Goal: Task Accomplishment & Management: Manage account settings

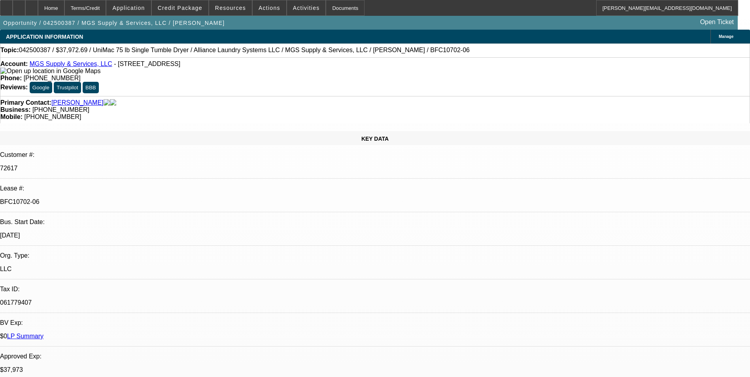
select select "0"
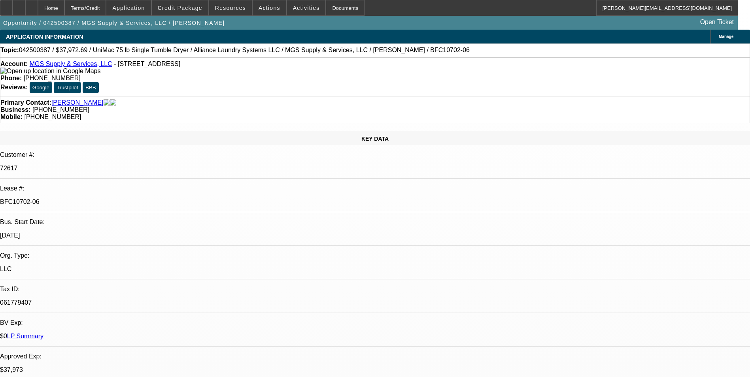
select select "0"
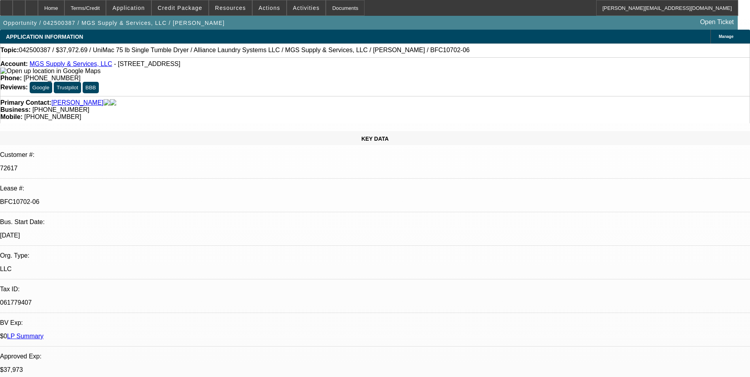
select select "0"
select select "1"
select select "6"
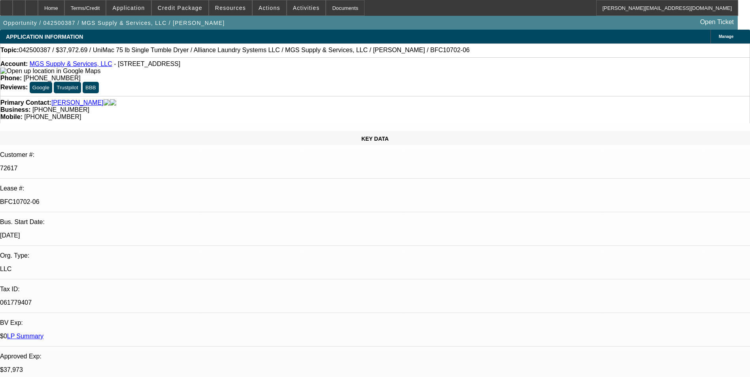
select select "1"
select select "6"
select select "1"
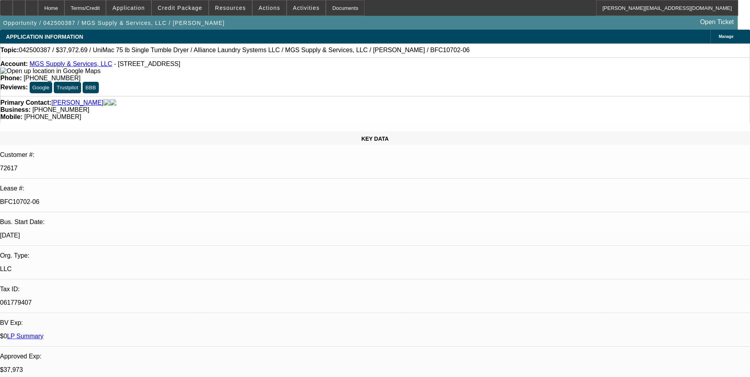
select select "6"
select select "1"
select select "6"
click at [13, 4] on div at bounding box center [6, 8] width 13 height 16
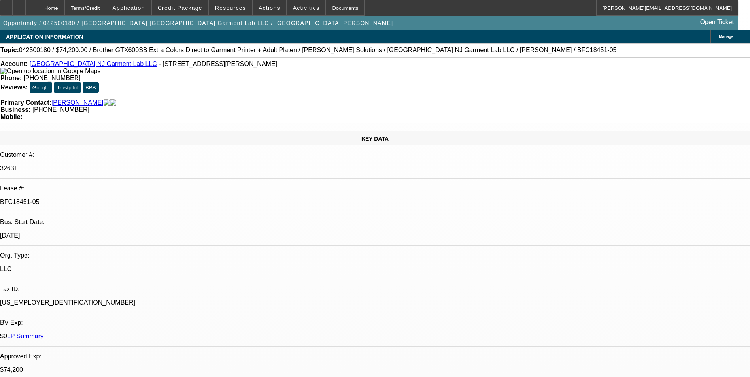
select select "0"
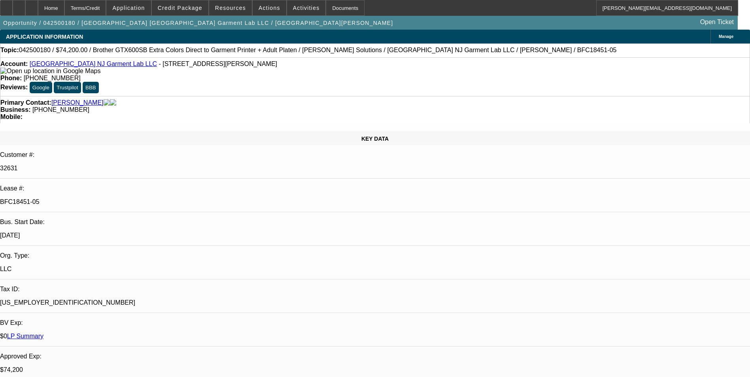
select select "0"
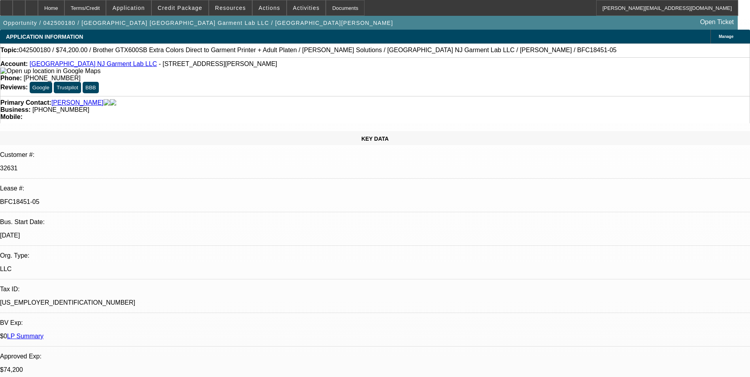
select select "0"
select select "1"
select select "6"
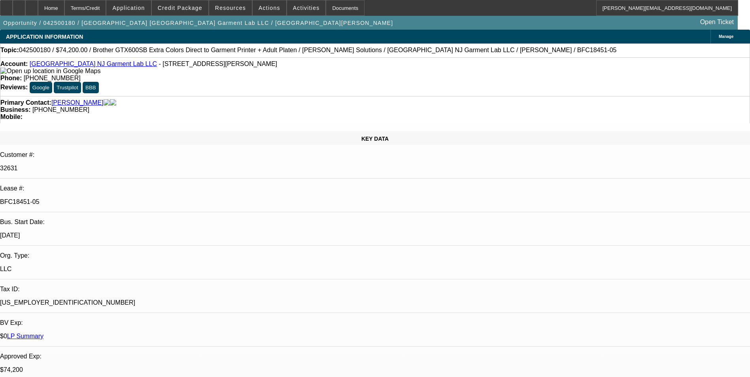
select select "1"
select select "6"
select select "1"
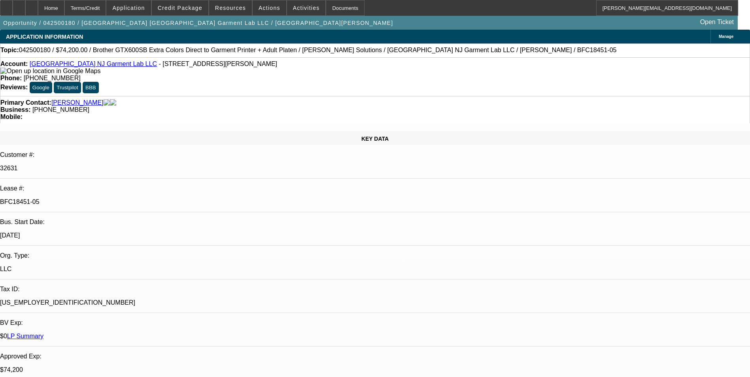
select select "6"
select select "1"
select select "6"
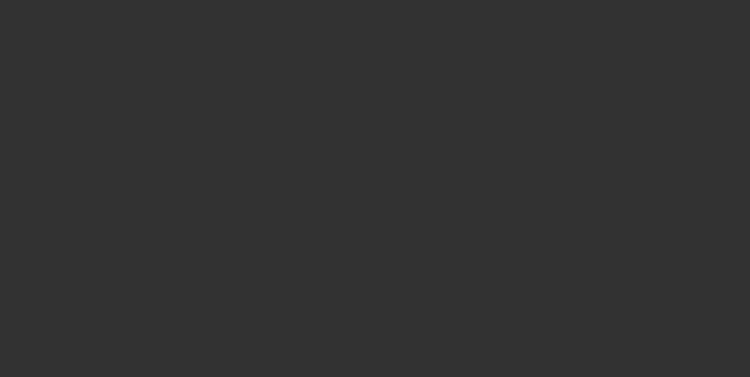
select select "0"
select select "2"
select select "0.1"
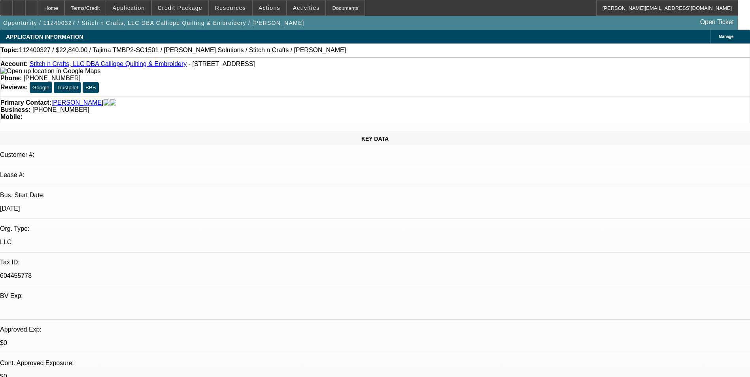
select select "1"
select select "2"
select select "4"
click at [187, 5] on span "Credit Package" at bounding box center [180, 8] width 45 height 6
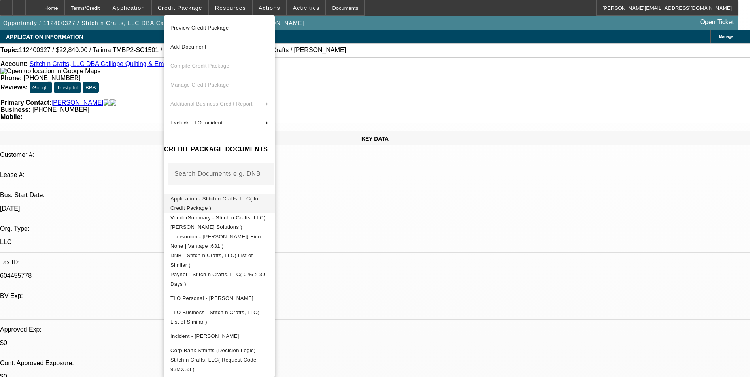
click at [258, 202] on span "Application - Stitch n Crafts, LLC( In Credit Package )" at bounding box center [214, 203] width 88 height 15
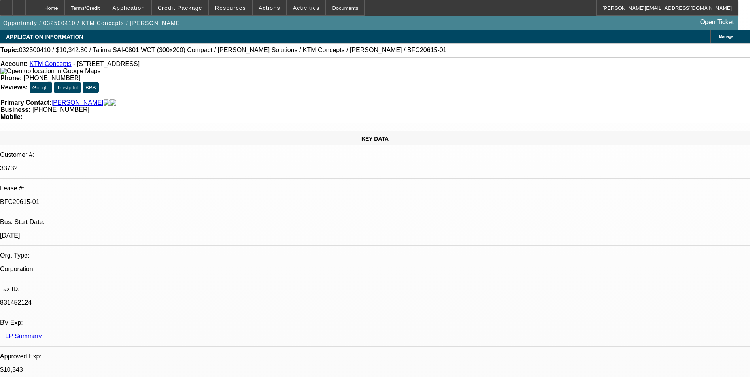
select select "0.1"
select select "2"
select select "0.1"
select select "2"
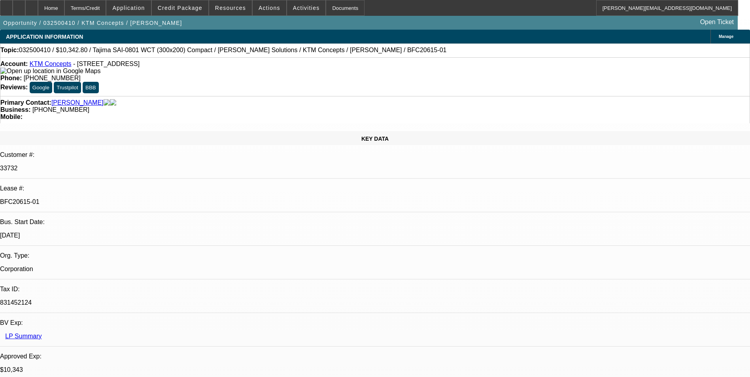
select select "0.1"
select select "2"
select select "0.1"
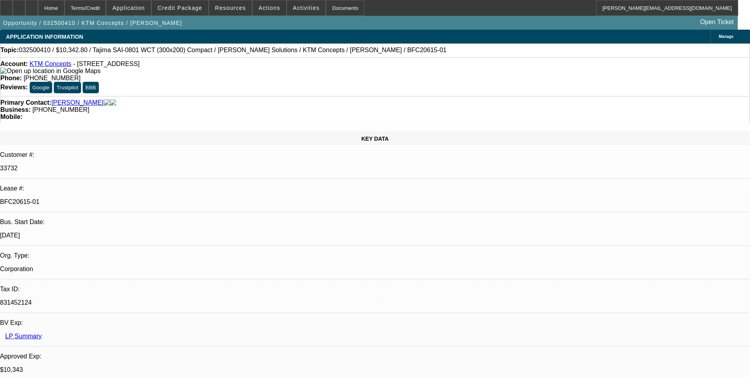
select select "2"
select select "0.1"
select select "1"
select select "2"
select select "4"
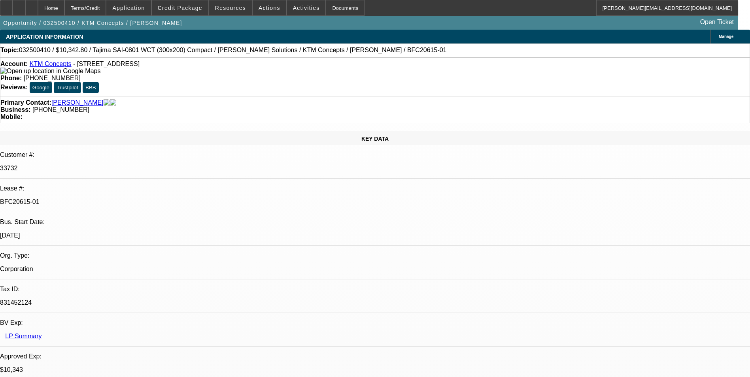
select select "1"
select select "2"
select select "4"
select select "1"
select select "2"
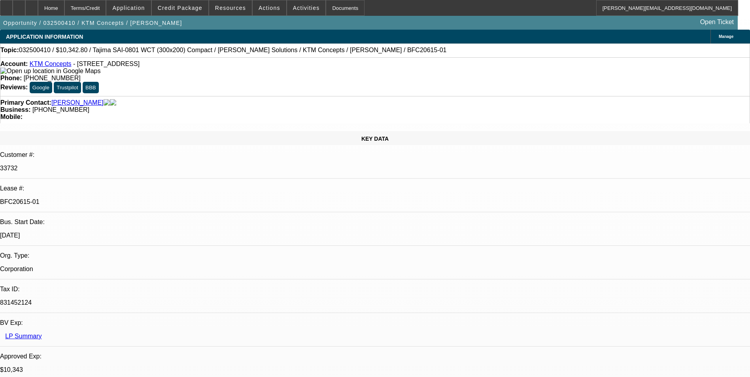
select select "4"
select select "1"
select select "2"
select select "4"
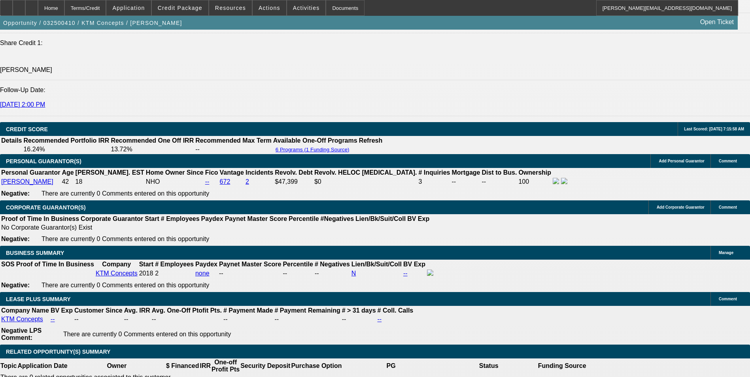
scroll to position [1147, 0]
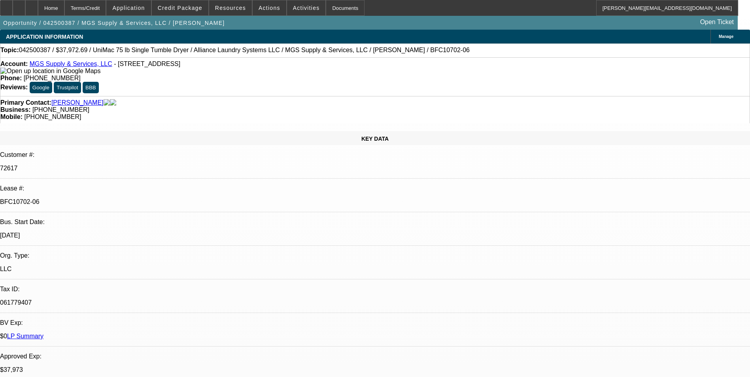
select select "0"
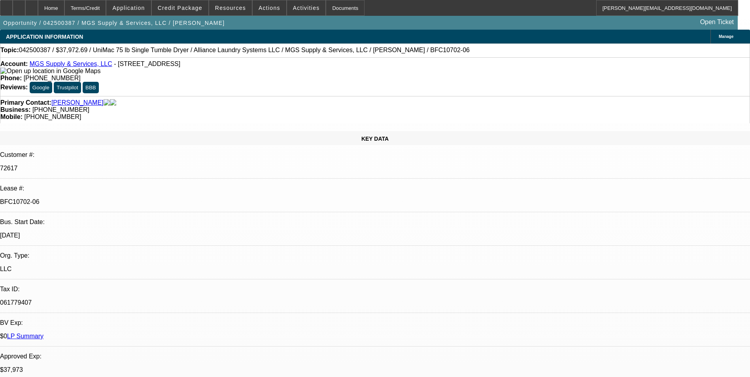
select select "0"
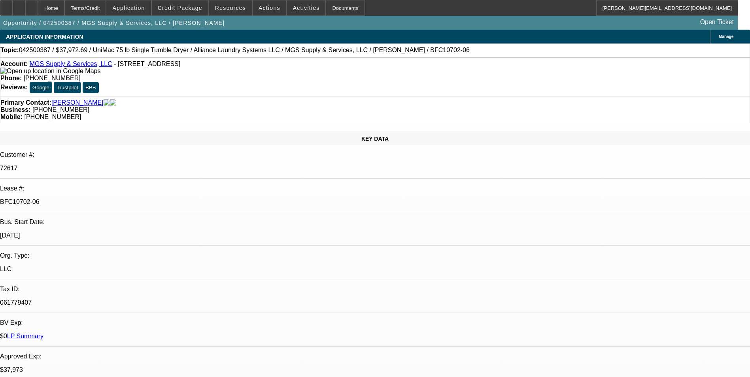
select select "0"
select select "1"
select select "6"
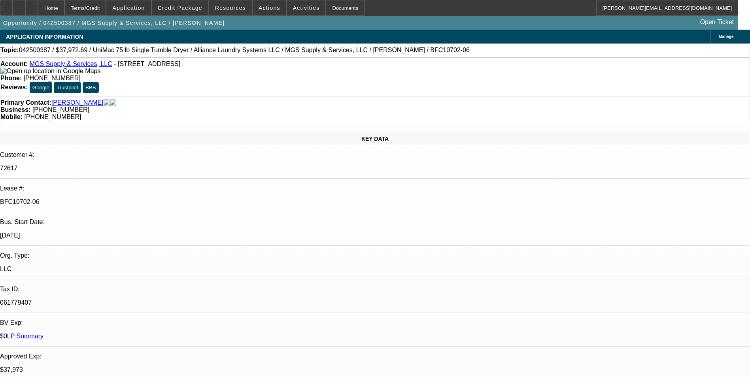
select select "1"
select select "6"
select select "1"
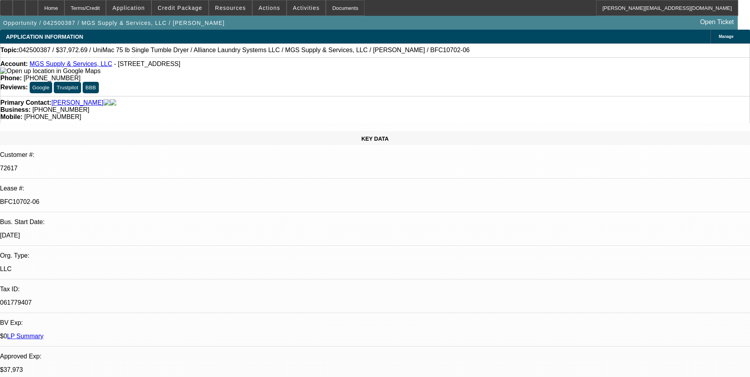
select select "6"
select select "1"
select select "6"
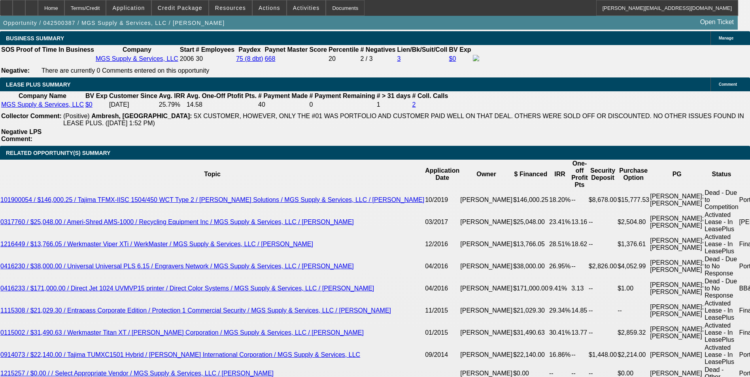
scroll to position [1345, 0]
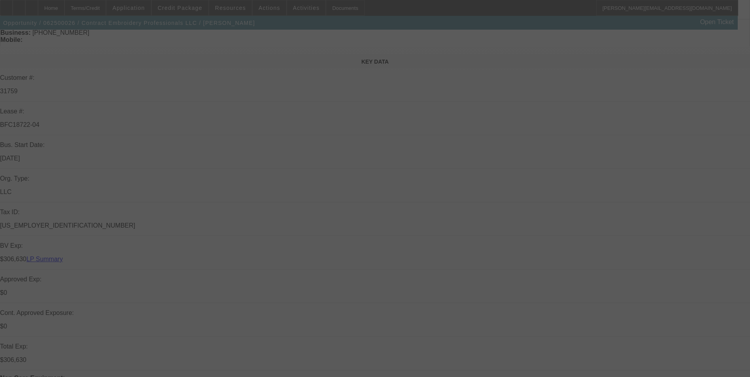
scroll to position [237, 0]
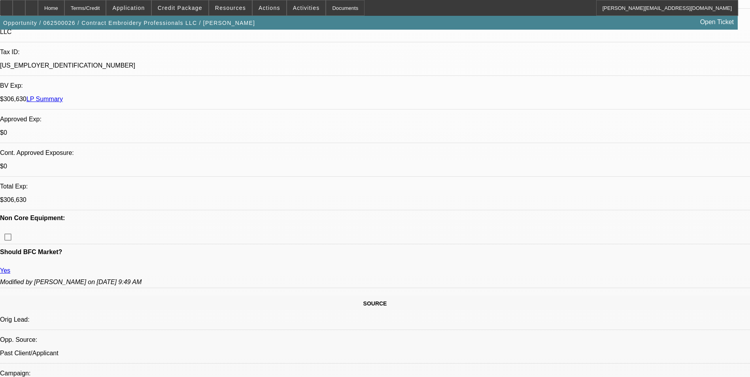
select select "0"
select select "2"
select select "0.1"
select select "0"
select select "2"
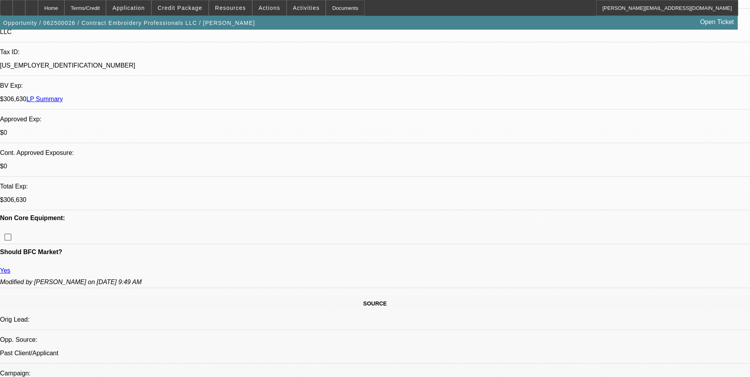
select select "0.1"
select select "0"
select select "2"
select select "0.1"
select select "0"
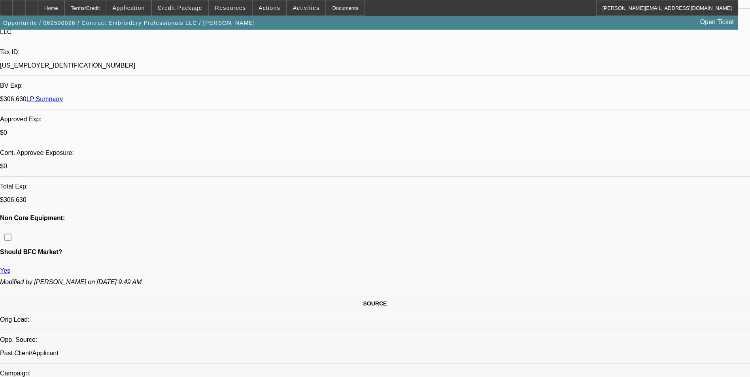
select select "2"
select select "0.1"
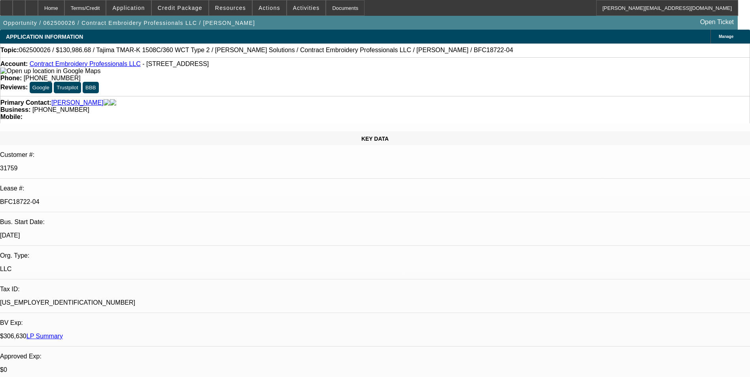
select select "1"
select select "2"
select select "4"
select select "1"
select select "2"
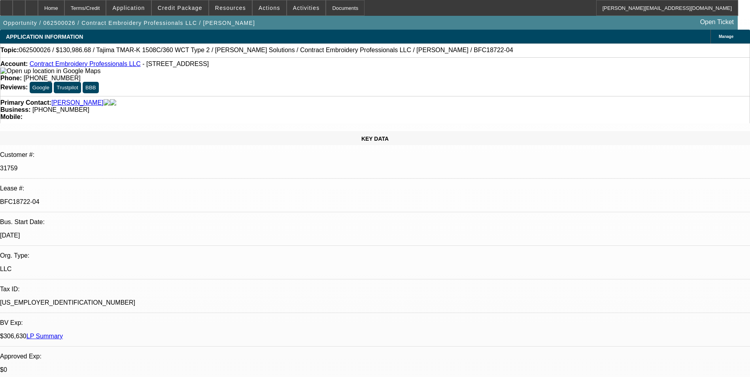
select select "4"
select select "1"
select select "2"
select select "4"
select select "1"
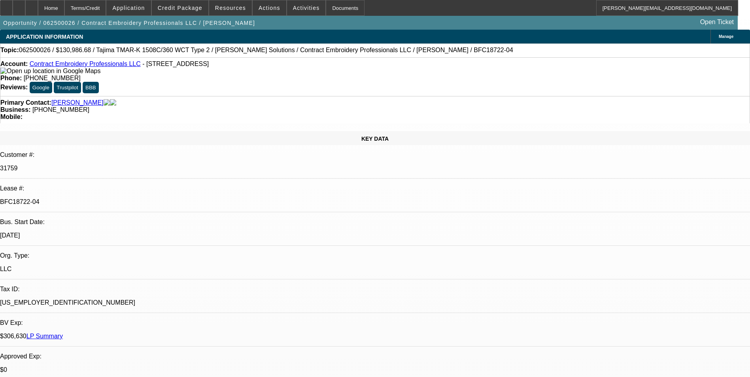
select select "2"
select select "4"
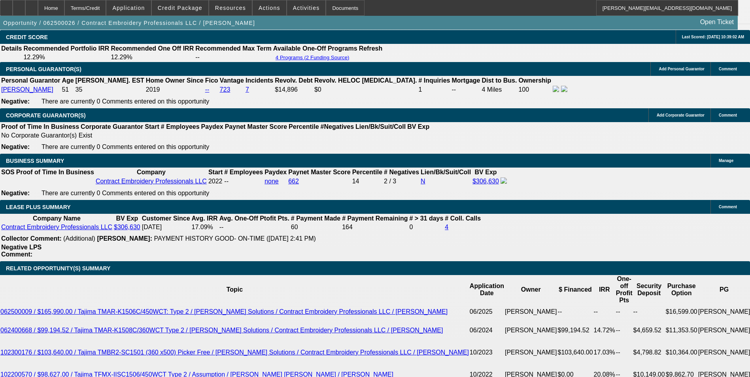
scroll to position [1265, 0]
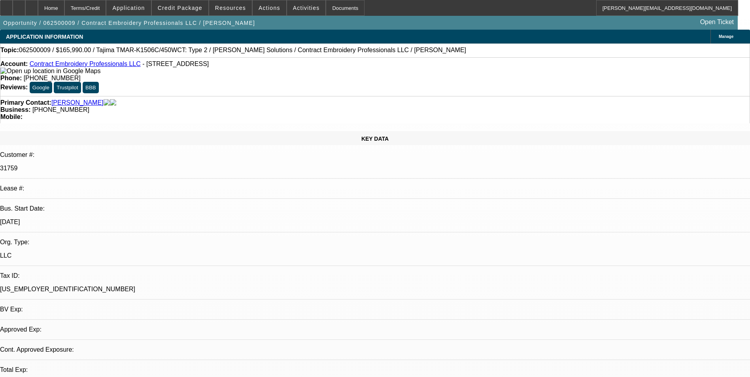
select select "0"
select select "2"
select select "0.1"
select select "1"
select select "2"
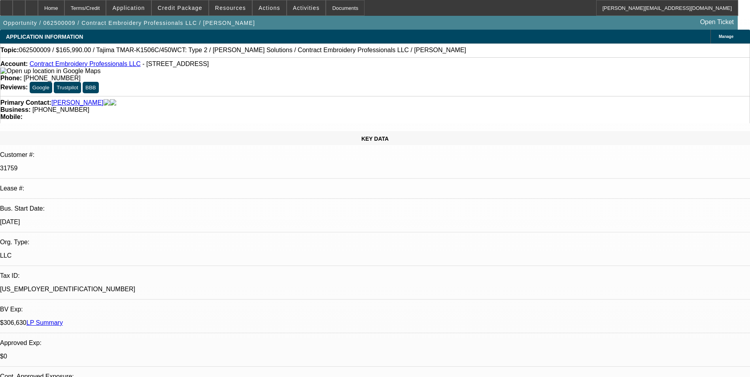
select select "4"
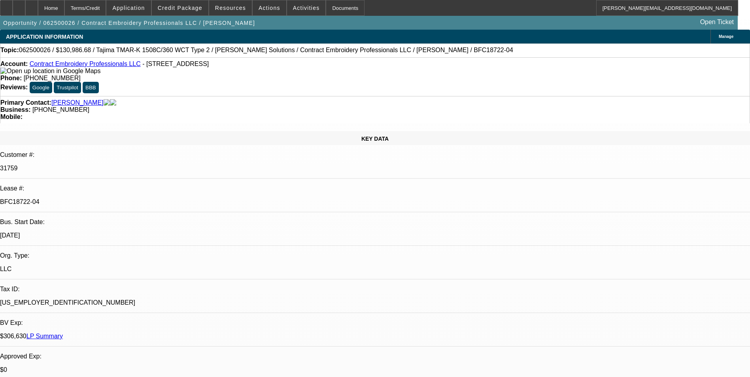
select select "0"
select select "2"
select select "0.1"
select select "0"
select select "2"
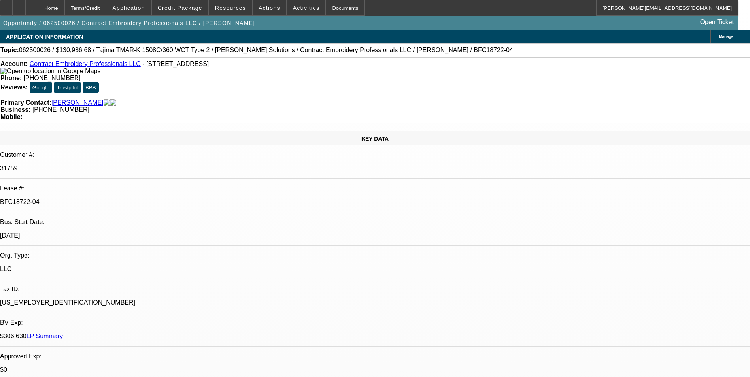
select select "0.1"
select select "0"
select select "2"
select select "0.1"
select select "0"
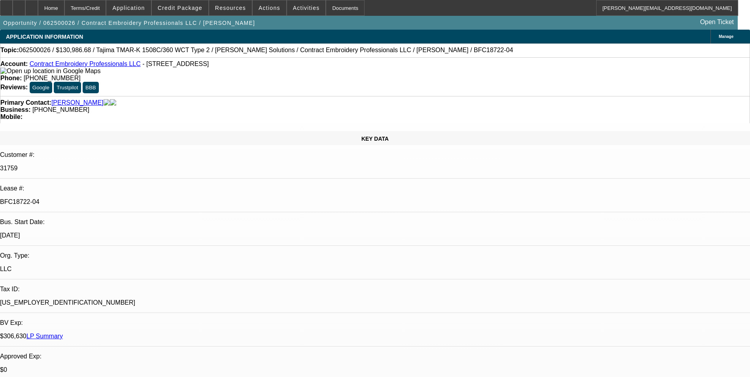
select select "2"
select select "0.1"
select select "1"
select select "2"
select select "4"
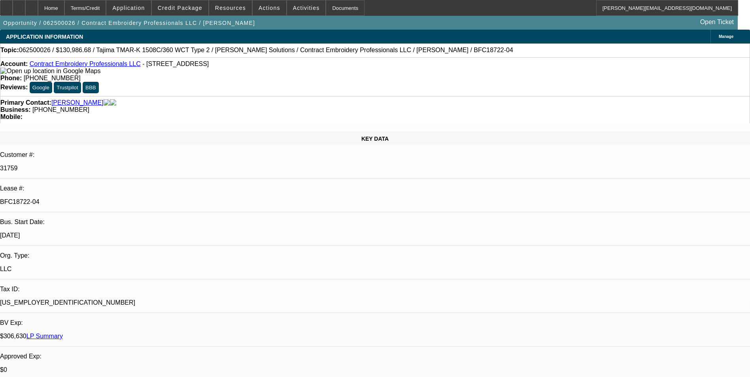
select select "1"
select select "2"
select select "4"
select select "1"
select select "2"
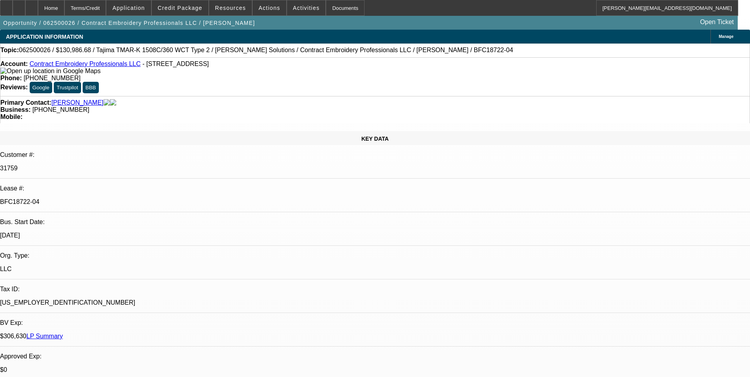
select select "4"
select select "1"
select select "2"
select select "4"
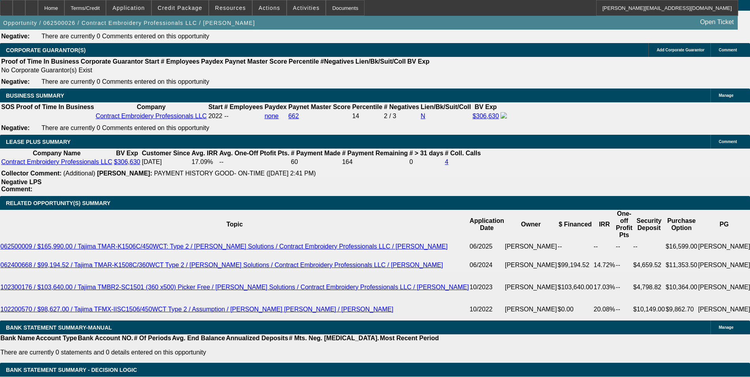
scroll to position [1305, 0]
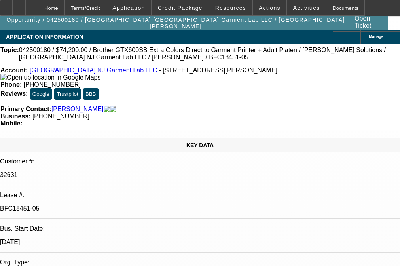
select select "0"
select select "6"
select select "0"
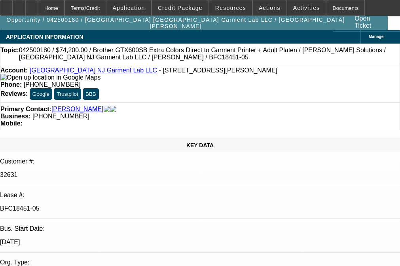
select select "0"
select select "6"
select select "0"
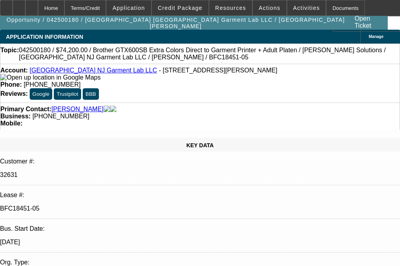
select select "0"
select select "6"
select select "0"
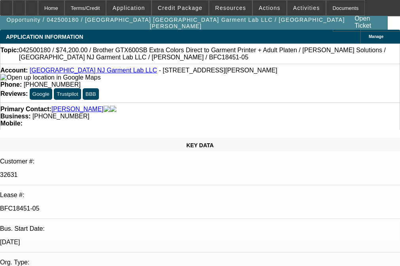
select select "6"
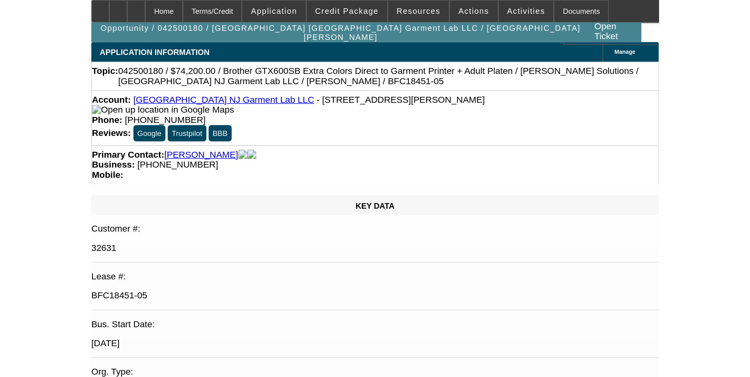
scroll to position [129, 0]
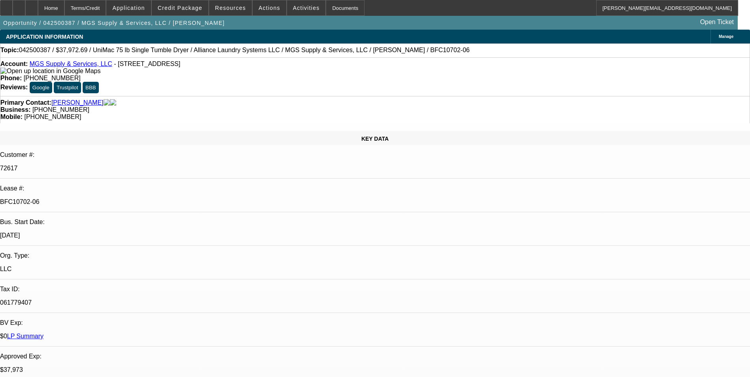
select select "0"
select select "6"
select select "0"
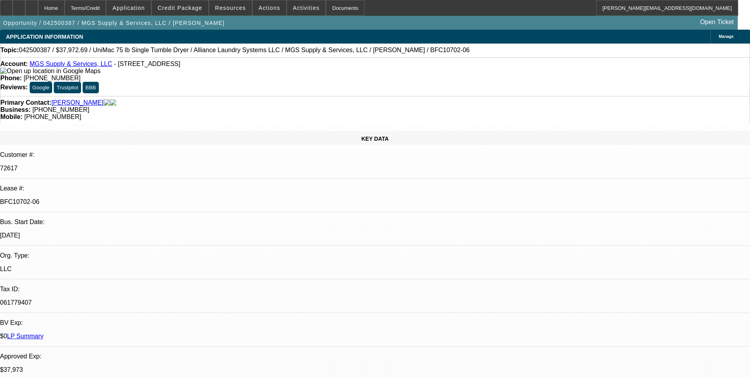
select select "0"
select select "6"
select select "0"
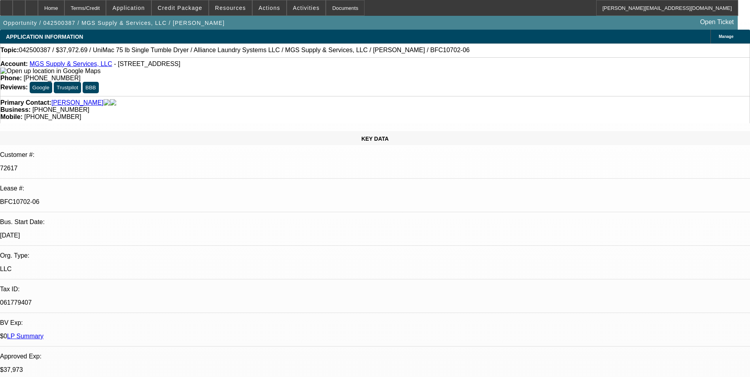
select select "0"
select select "6"
select select "0"
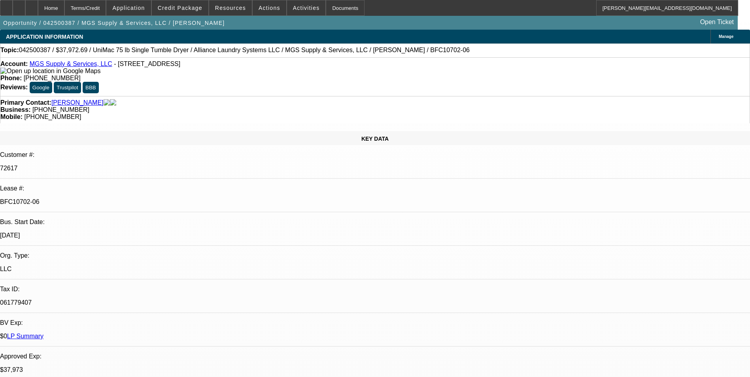
select select "6"
click at [38, 8] on div at bounding box center [31, 8] width 13 height 16
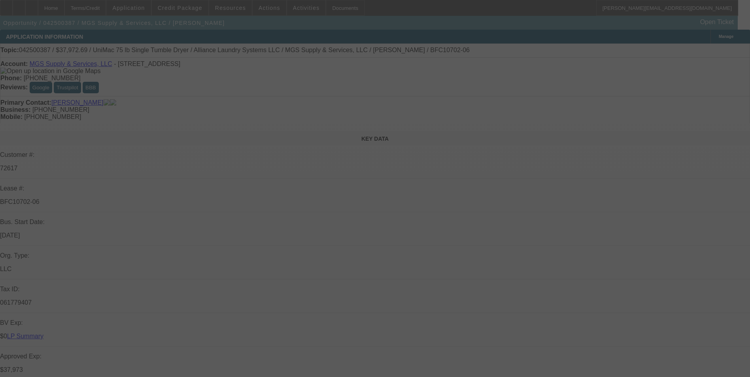
select select "0"
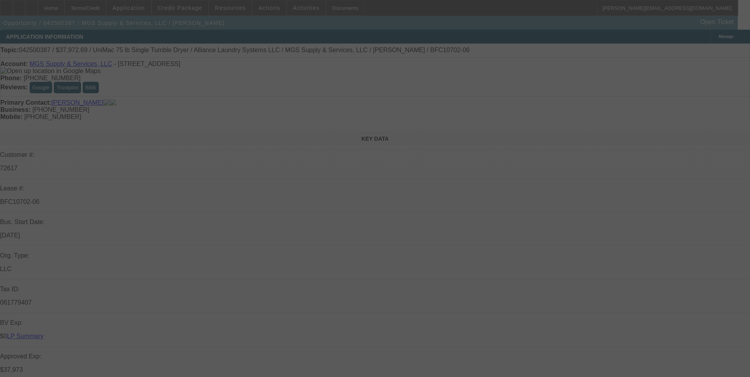
select select "0"
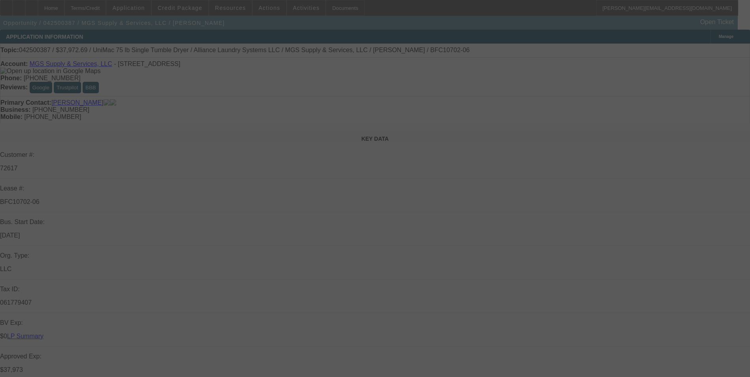
select select "0"
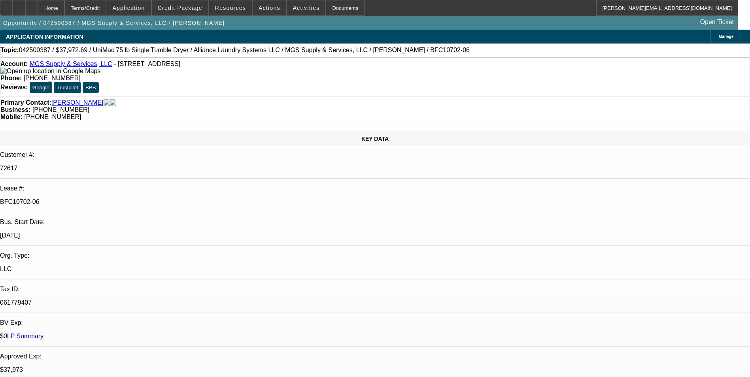
select select "1"
select select "6"
select select "1"
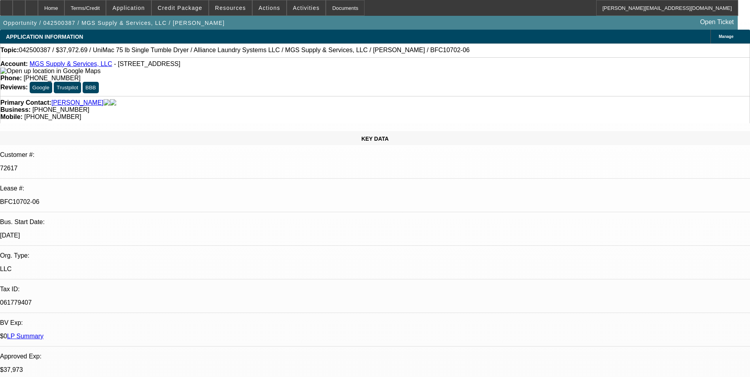
select select "6"
select select "1"
select select "6"
select select "1"
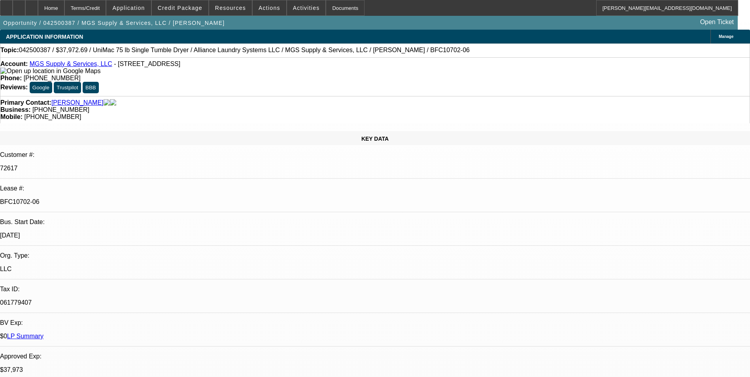
select select "1"
select select "6"
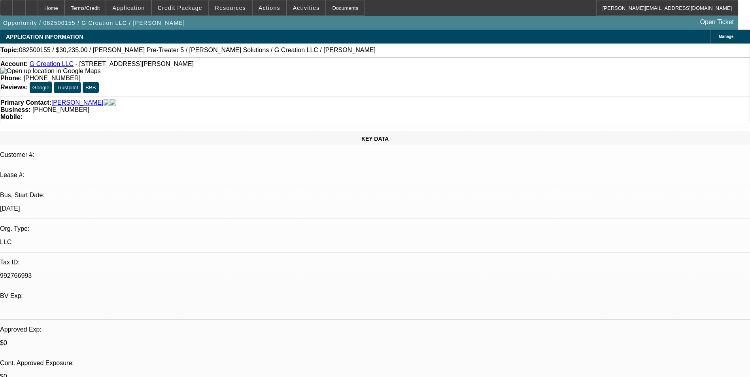
select select "0"
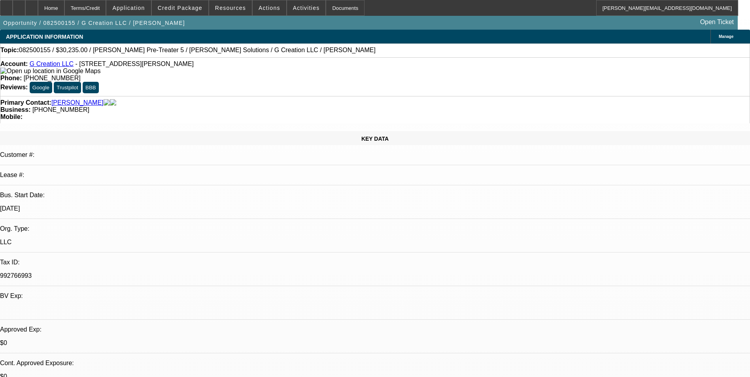
select select "0"
select select "1"
select select "6"
select select "1"
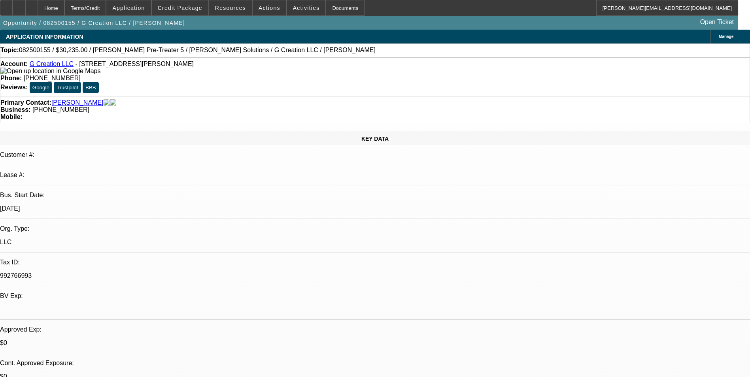
select select "1"
select select "6"
click at [177, 11] on button "Credit Package" at bounding box center [180, 7] width 57 height 15
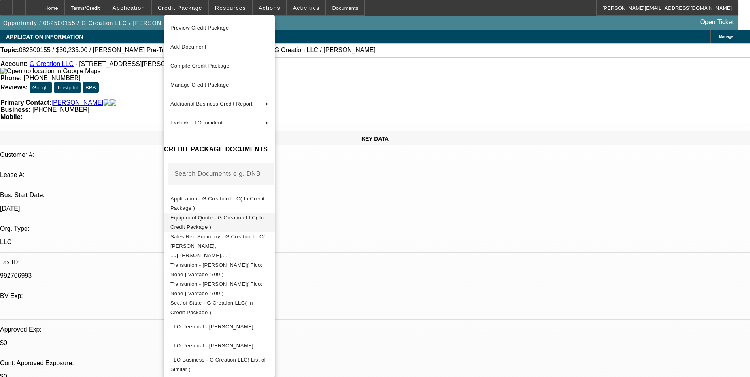
click at [216, 217] on span "Equipment Quote - G Creation LLC( In Credit Package )" at bounding box center [219, 222] width 98 height 19
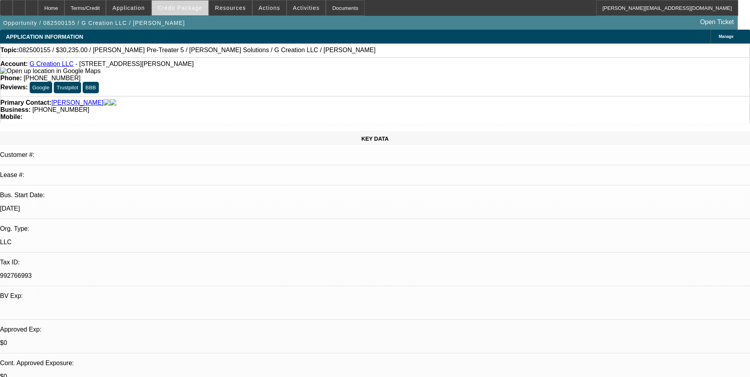
click at [193, 8] on span "Credit Package" at bounding box center [180, 8] width 45 height 6
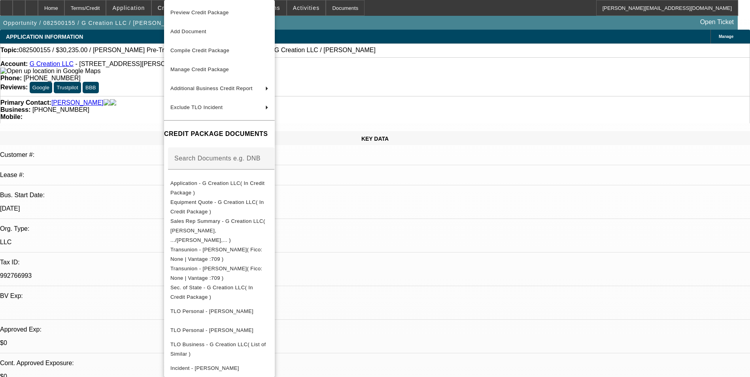
click at [412, 251] on div at bounding box center [375, 188] width 750 height 377
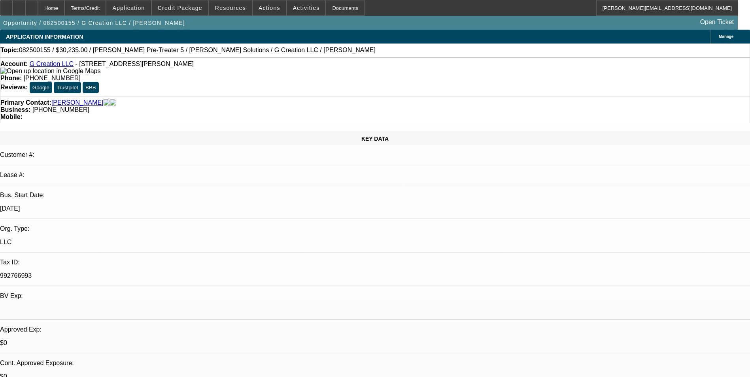
click at [100, 73] on icon at bounding box center [100, 71] width 0 height 7
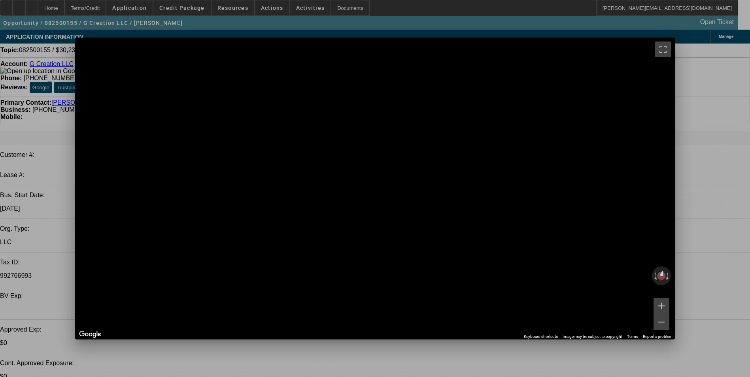
drag, startPoint x: 662, startPoint y: 45, endPoint x: 358, endPoint y: 90, distance: 307.0
click at [661, 44] on span "Close" at bounding box center [665, 44] width 11 height 4
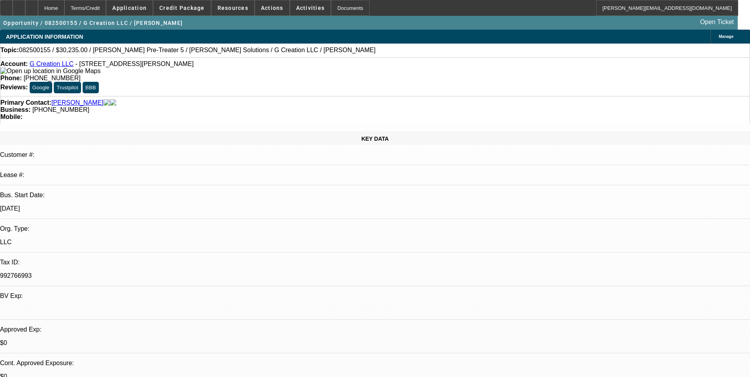
click at [16, 71] on img at bounding box center [50, 71] width 100 height 7
click at [178, 9] on span "Credit Package" at bounding box center [181, 8] width 45 height 6
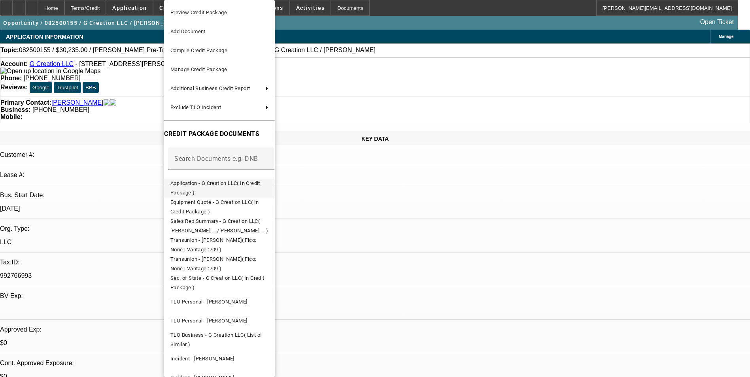
click at [211, 183] on span "Application - G Creation LLC( In Credit Package )" at bounding box center [215, 187] width 90 height 15
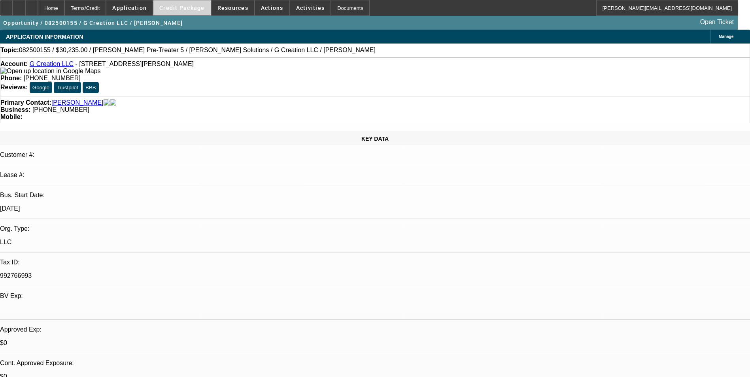
click at [195, 9] on span "Credit Package" at bounding box center [181, 8] width 45 height 6
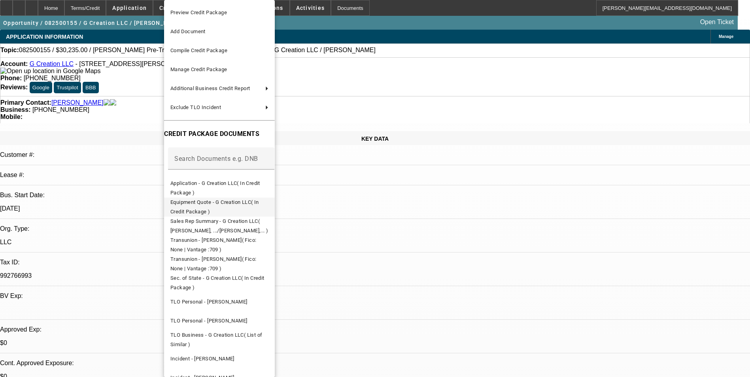
click at [257, 206] on span "Equipment Quote - G Creation LLC( In Credit Package )" at bounding box center [214, 206] width 89 height 15
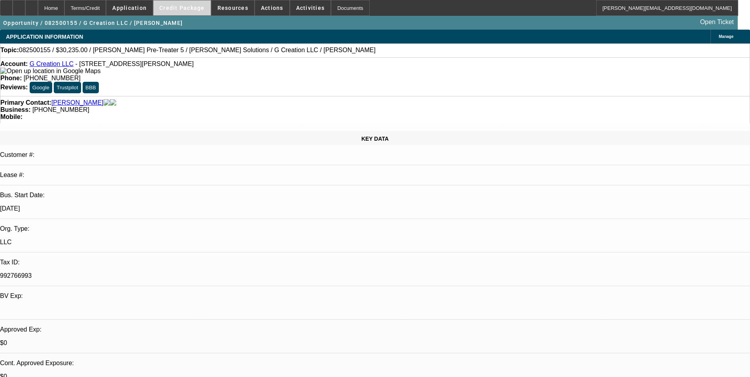
click at [180, 10] on span "Credit Package" at bounding box center [181, 8] width 45 height 6
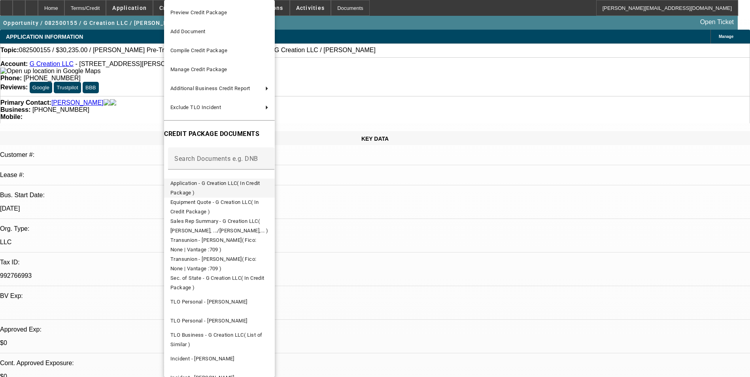
click at [223, 180] on span "Application - G Creation LLC( In Credit Package )" at bounding box center [219, 188] width 98 height 19
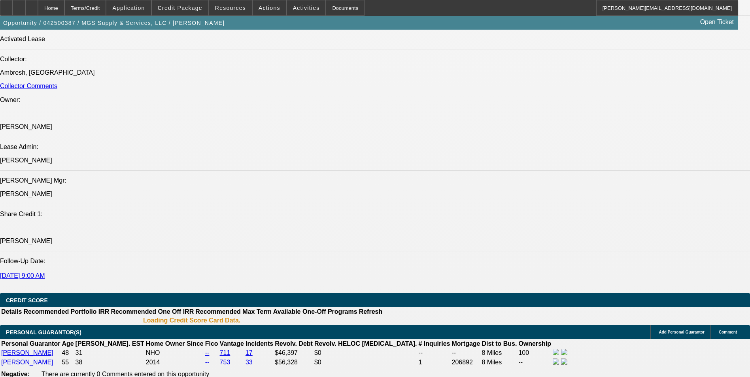
select select "0"
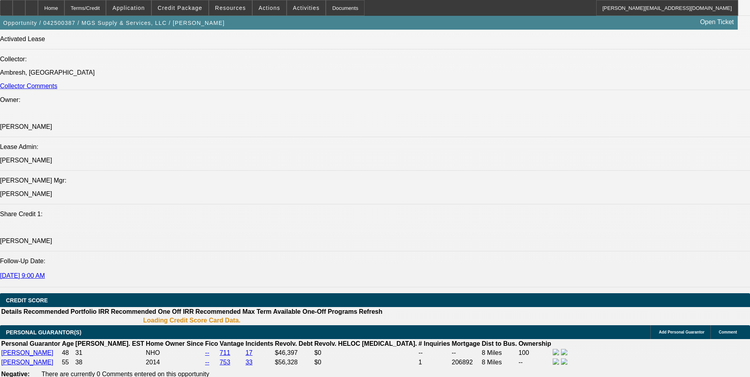
select select "0"
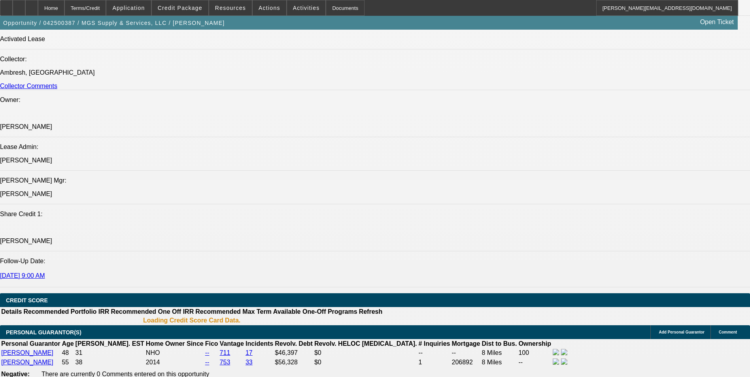
select select "0"
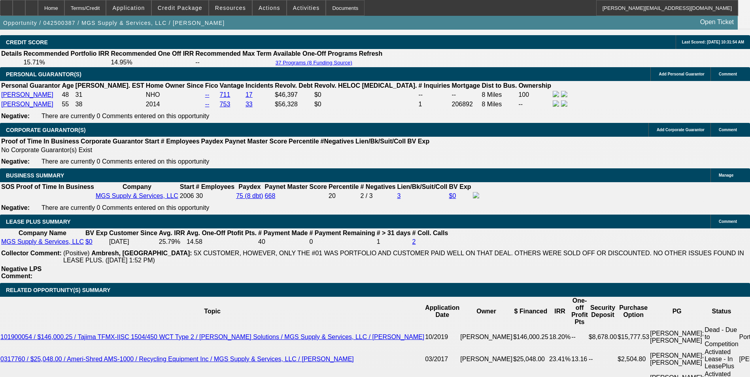
select select "1"
select select "6"
select select "1"
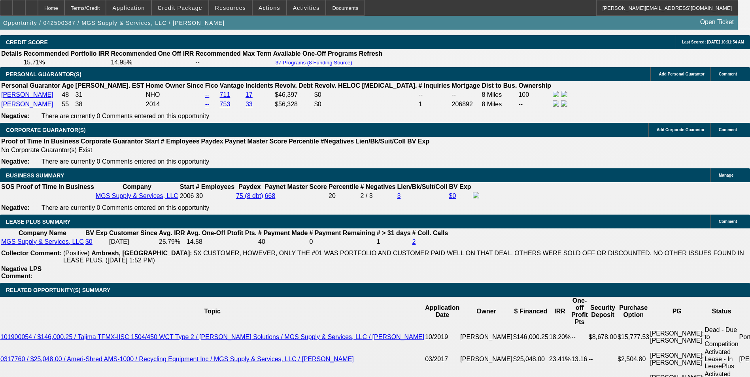
select select "6"
select select "1"
select select "6"
select select "1"
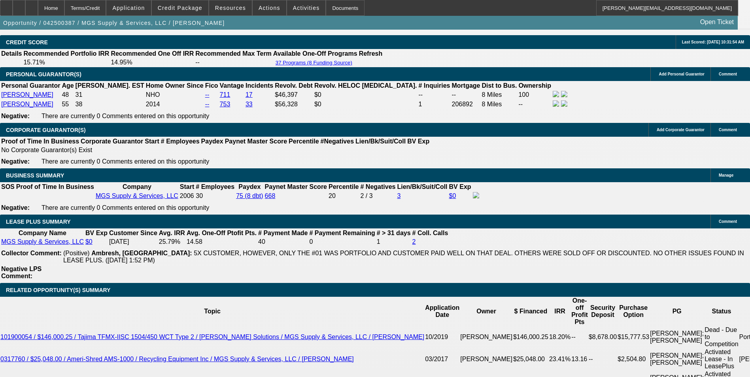
select select "1"
select select "6"
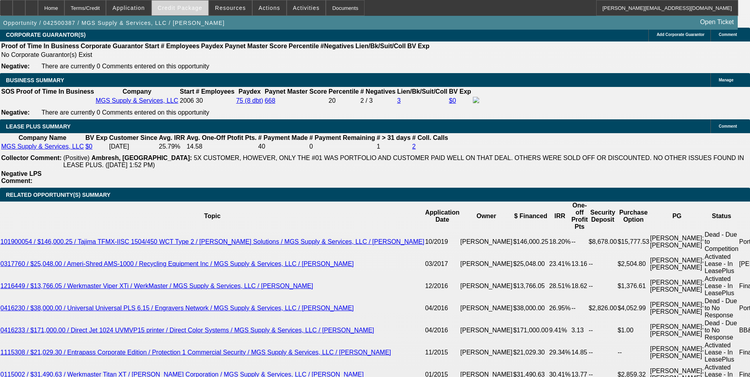
click at [180, 9] on span "Credit Package" at bounding box center [180, 8] width 45 height 6
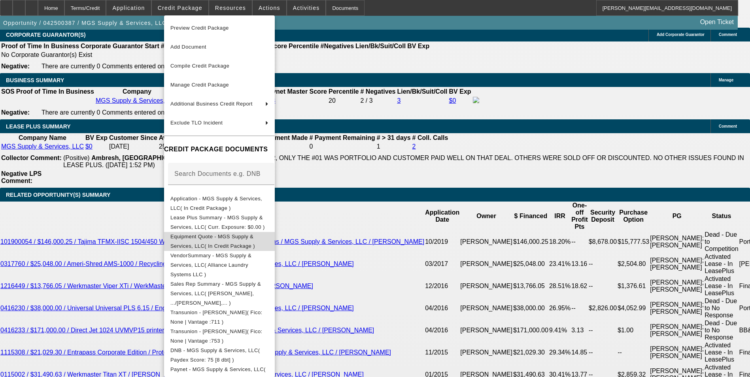
click at [243, 233] on button "Equipment Quote - MGS Supply & Services, LLC( In Credit Package )" at bounding box center [219, 241] width 111 height 19
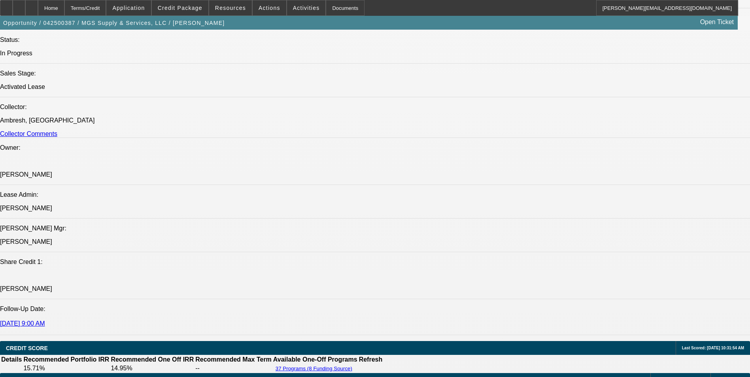
scroll to position [835, 0]
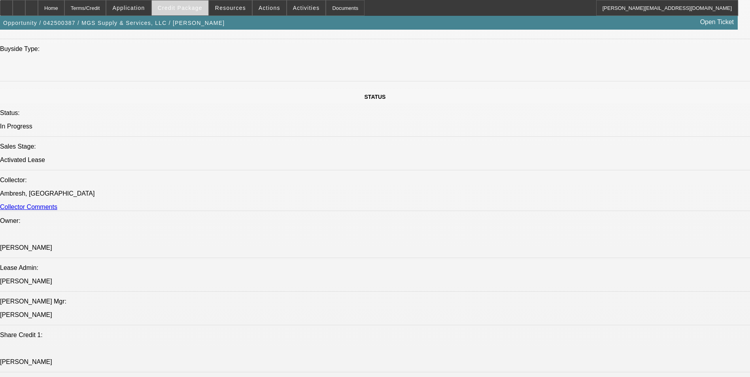
click at [190, 4] on button "Credit Package" at bounding box center [180, 7] width 57 height 15
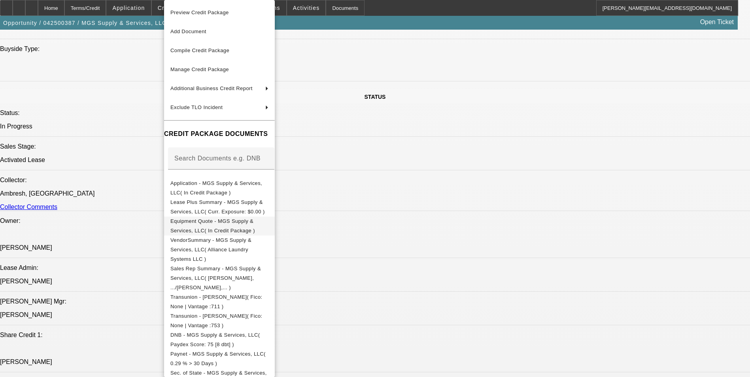
click at [255, 223] on span "Equipment Quote - MGS Supply & Services, LLC( In Credit Package )" at bounding box center [212, 225] width 85 height 15
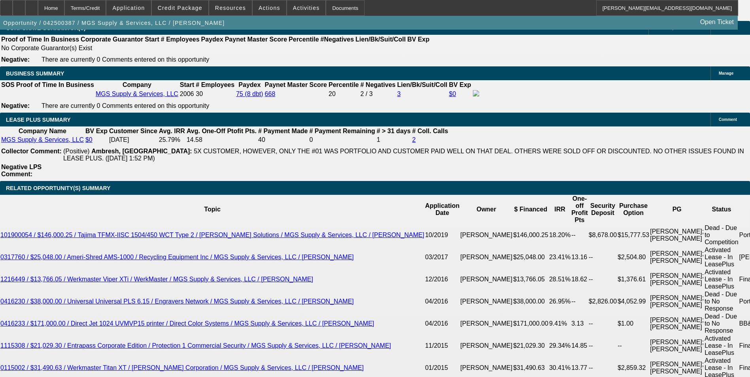
scroll to position [1388, 0]
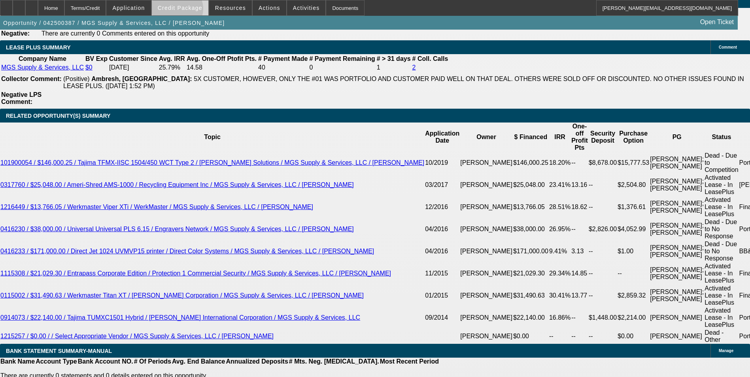
click at [189, 11] on span "Credit Package" at bounding box center [180, 8] width 45 height 6
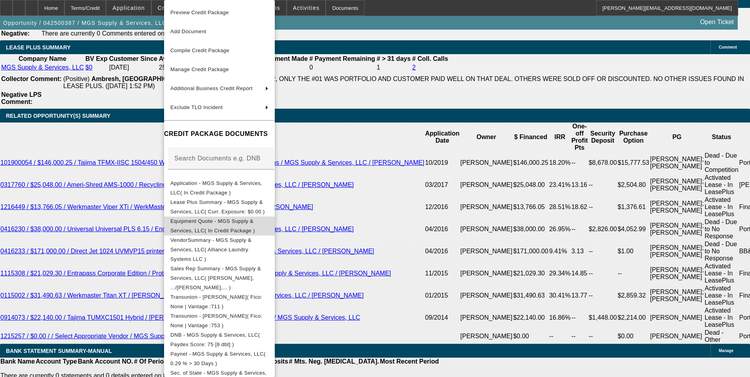
click at [240, 223] on span "Equipment Quote - MGS Supply & Services, LLC( In Credit Package )" at bounding box center [212, 225] width 85 height 15
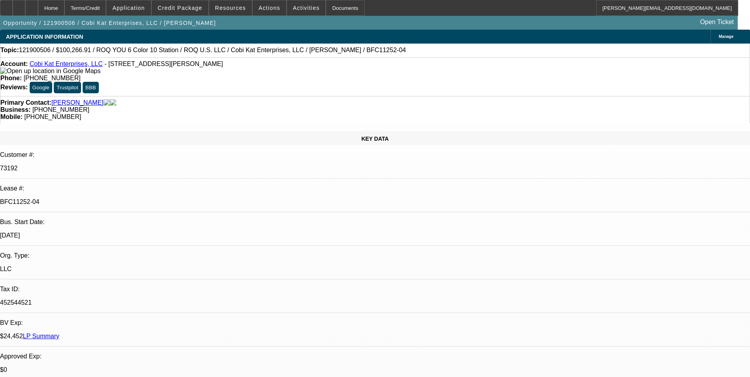
select select "0"
select select "2"
select select "0.1"
select select "4"
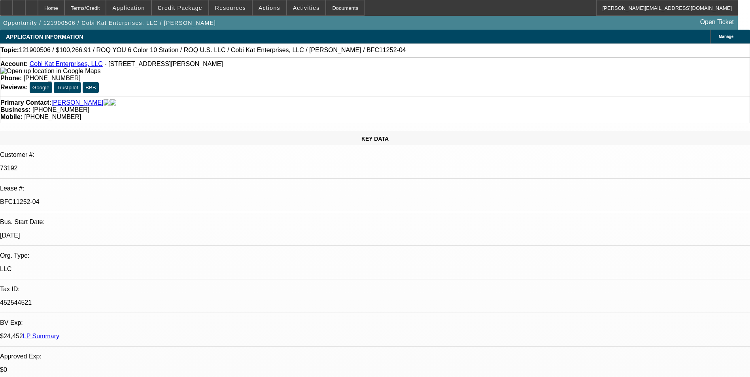
select select "0"
select select "2"
select select "0"
select select "2"
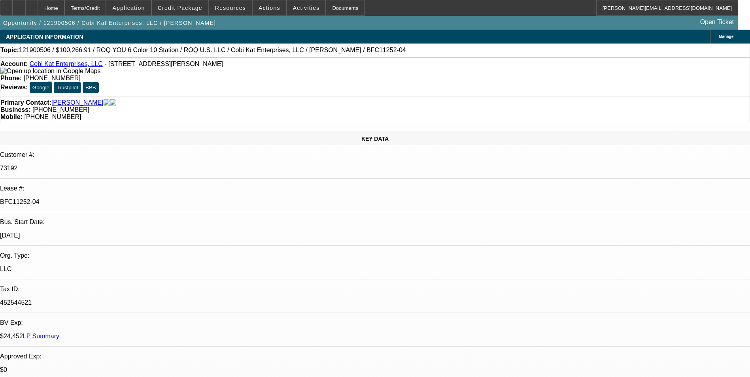
select select "0"
select select "2"
select select "0.1"
select select "4"
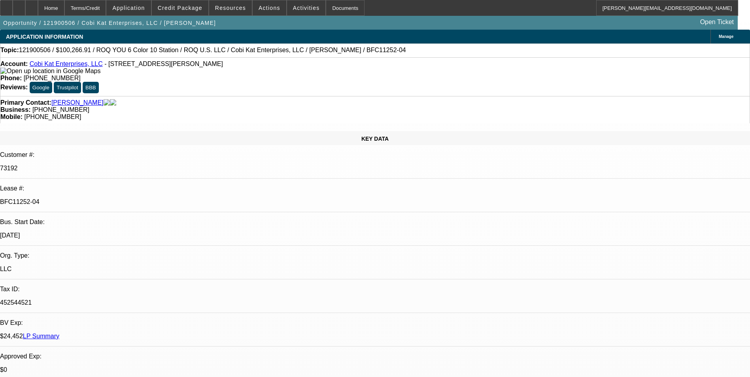
select select "0"
select select "2"
select select "0.1"
select select "4"
